Goal: Use online tool/utility: Utilize a website feature to perform a specific function

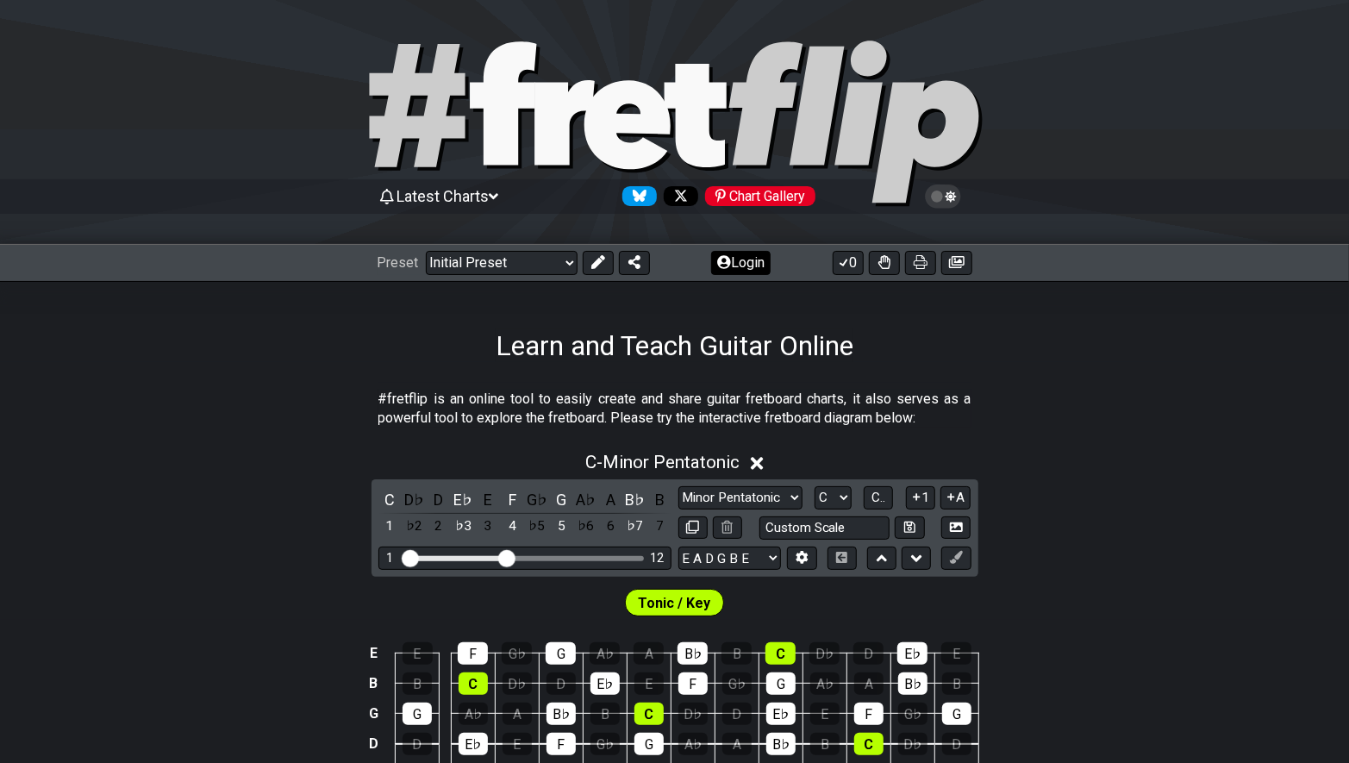
click at [741, 262] on button "Login" at bounding box center [740, 263] width 59 height 24
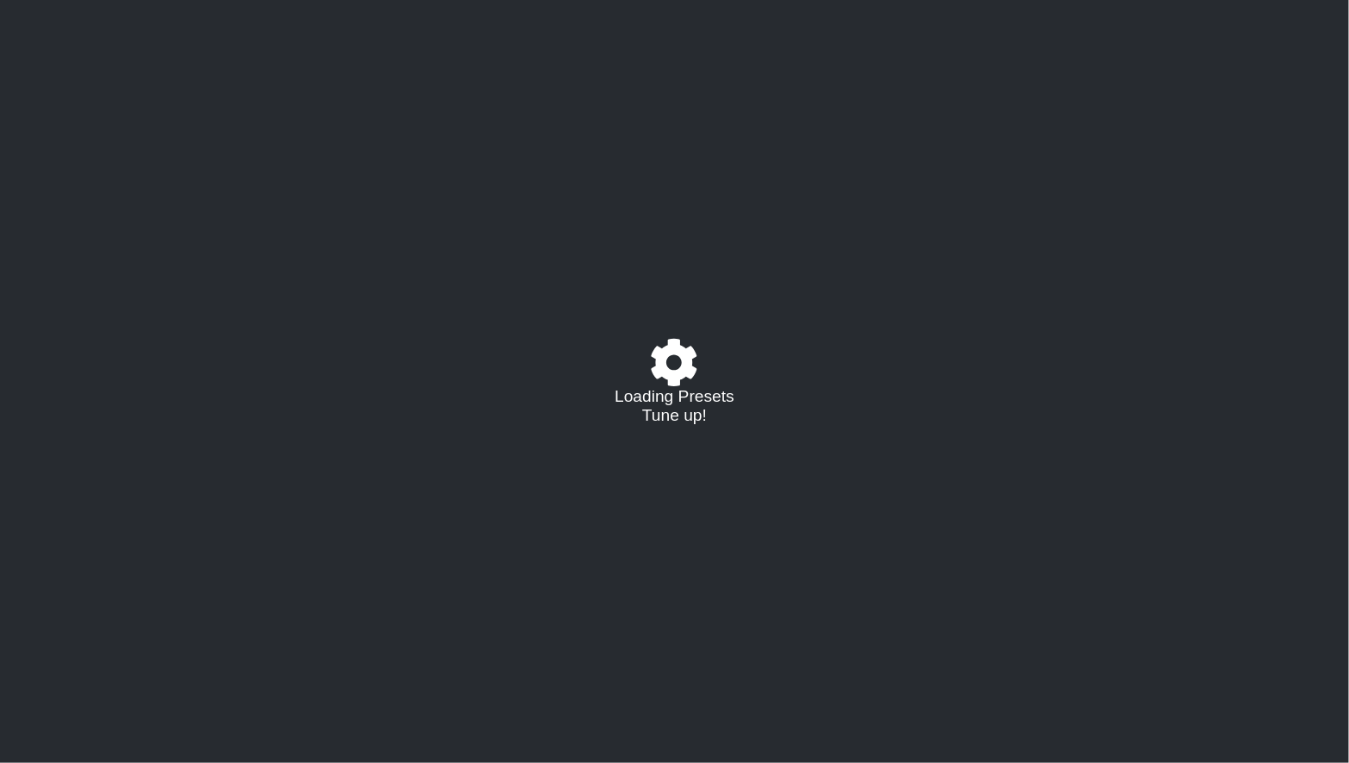
select select "C"
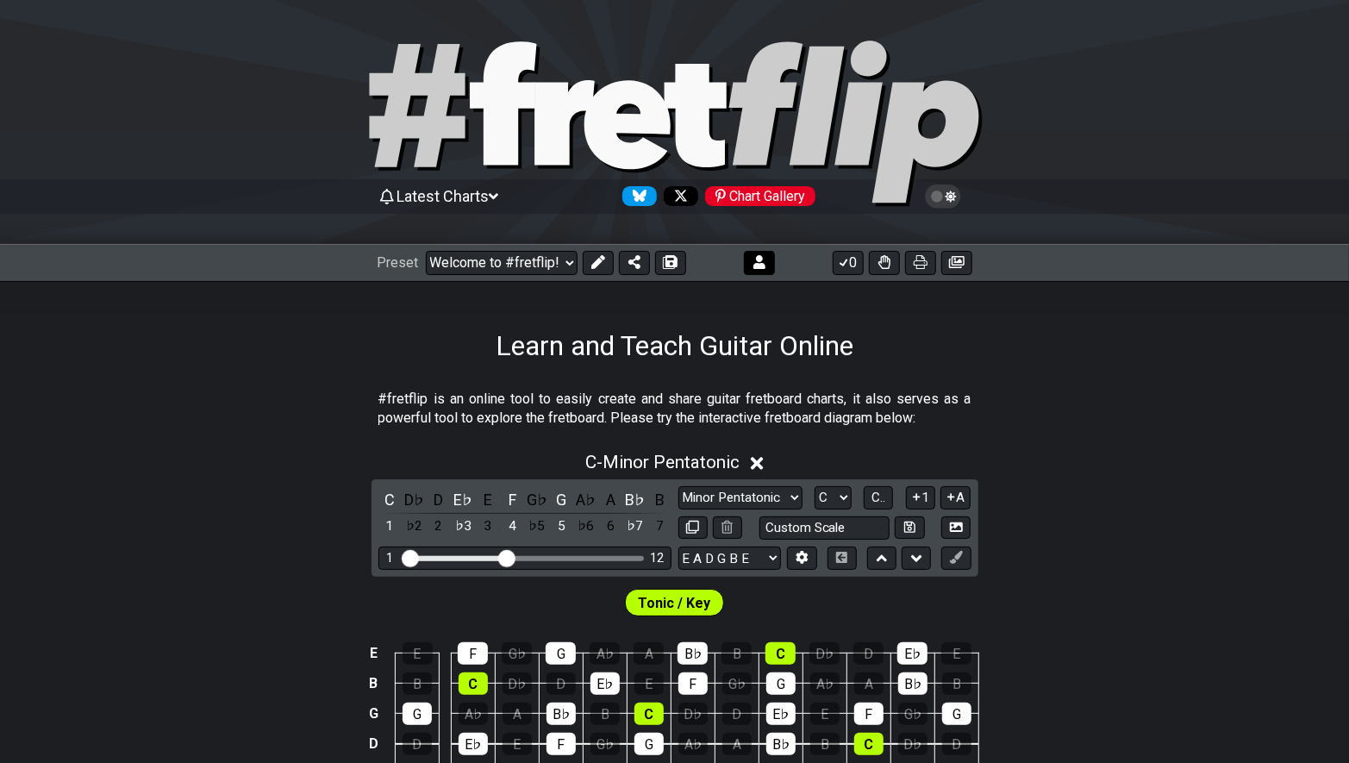
click at [762, 259] on icon at bounding box center [759, 262] width 12 height 14
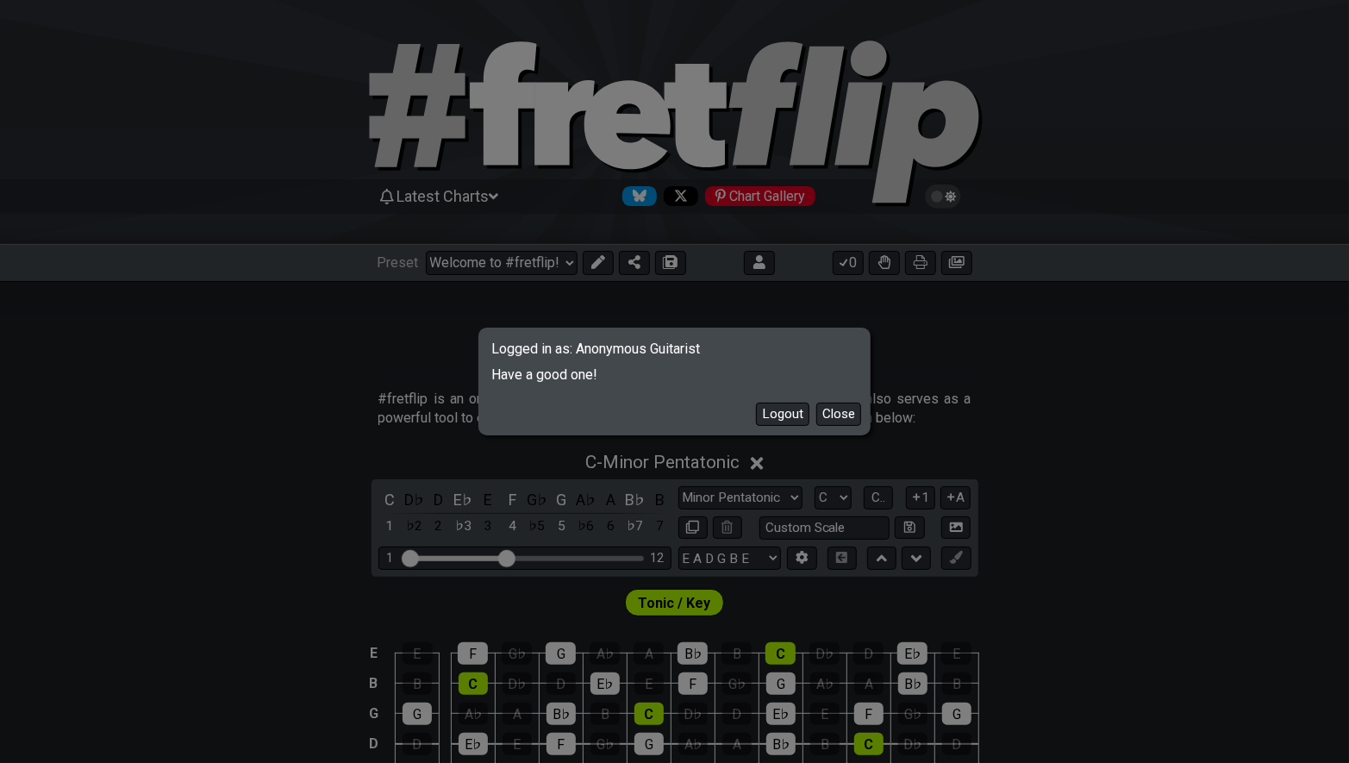
click at [317, 327] on div "Logged in as: Anonymous Guitarist Have a good one! Logout Close" at bounding box center [674, 381] width 1349 height 763
click at [845, 414] on button "Close" at bounding box center [838, 414] width 45 height 23
